Goal: Task Accomplishment & Management: Check status

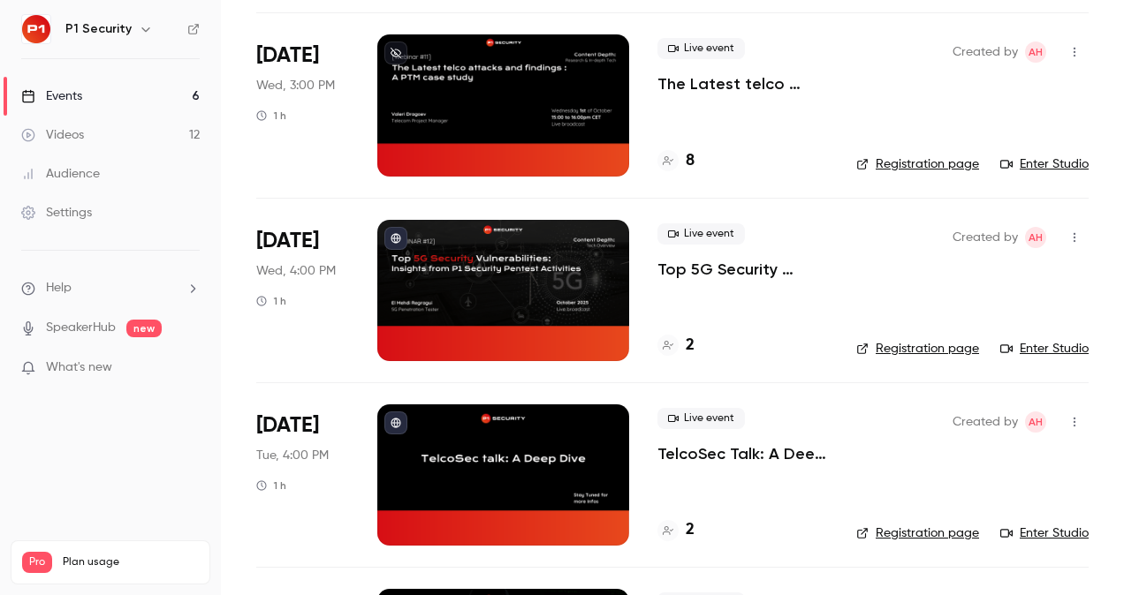
scroll to position [304, 0]
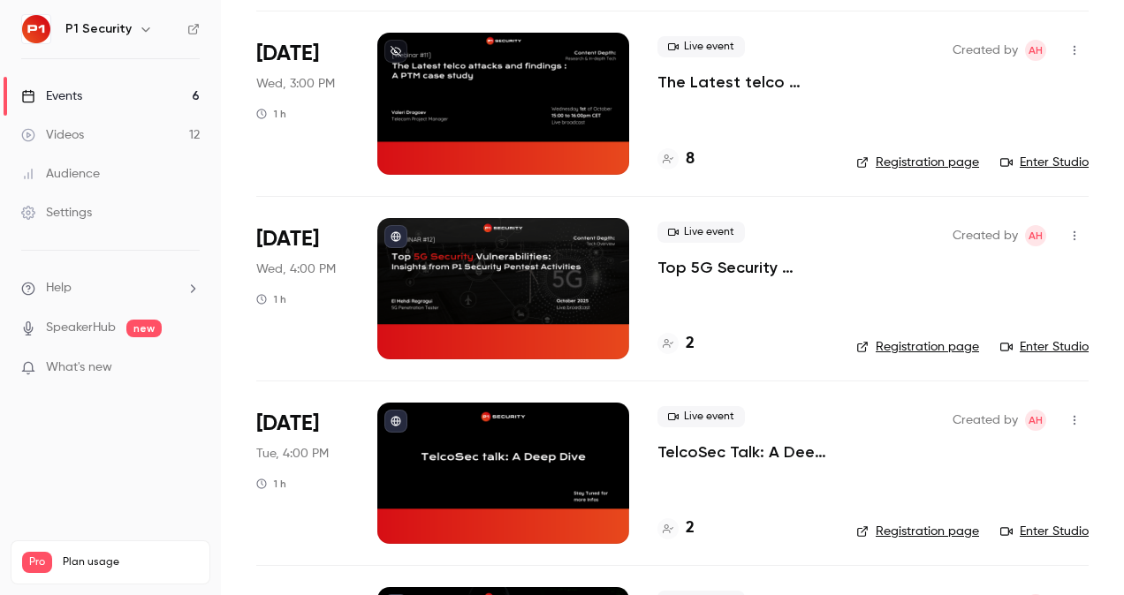
click at [716, 267] on p "Top 5G Security Vulnerabilities: Insights from P1 Security Pentest Activities" at bounding box center [742, 267] width 170 height 21
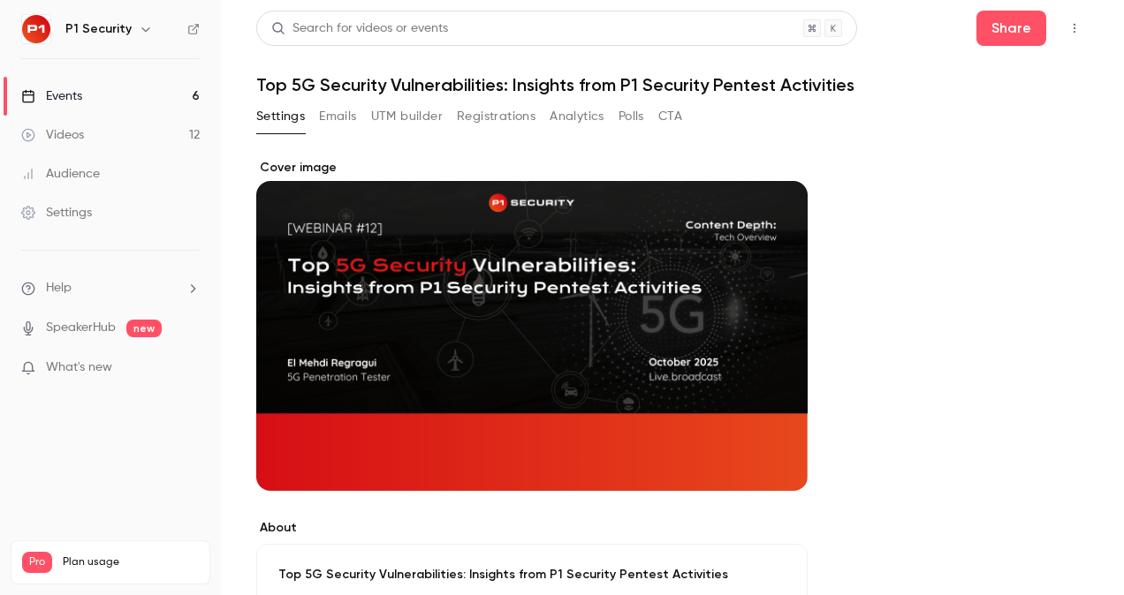
click at [507, 114] on button "Registrations" at bounding box center [496, 116] width 79 height 28
